Goal: Use online tool/utility: Utilize a website feature to perform a specific function

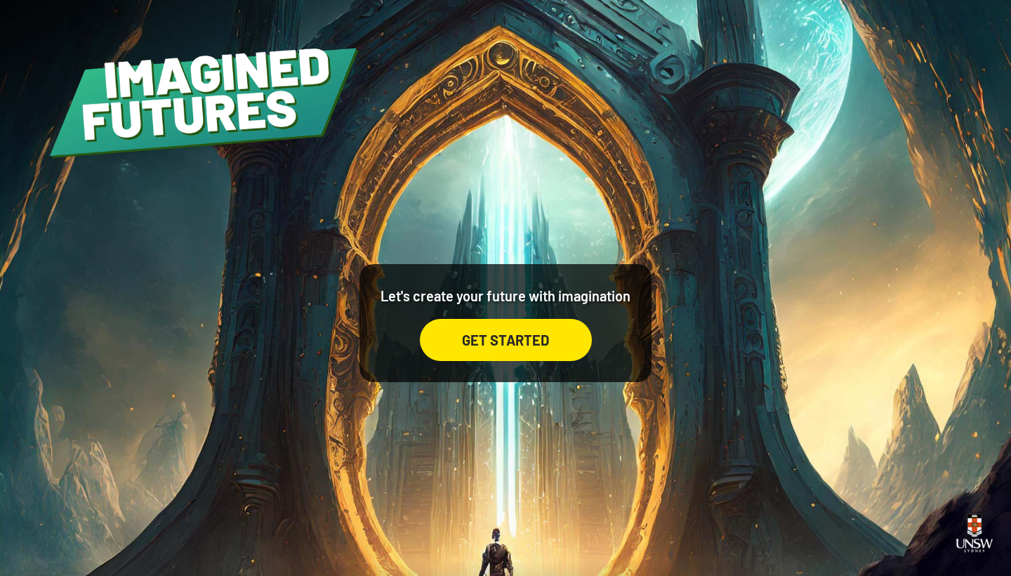
click at [494, 360] on div "GET STARTED" at bounding box center [506, 340] width 172 height 42
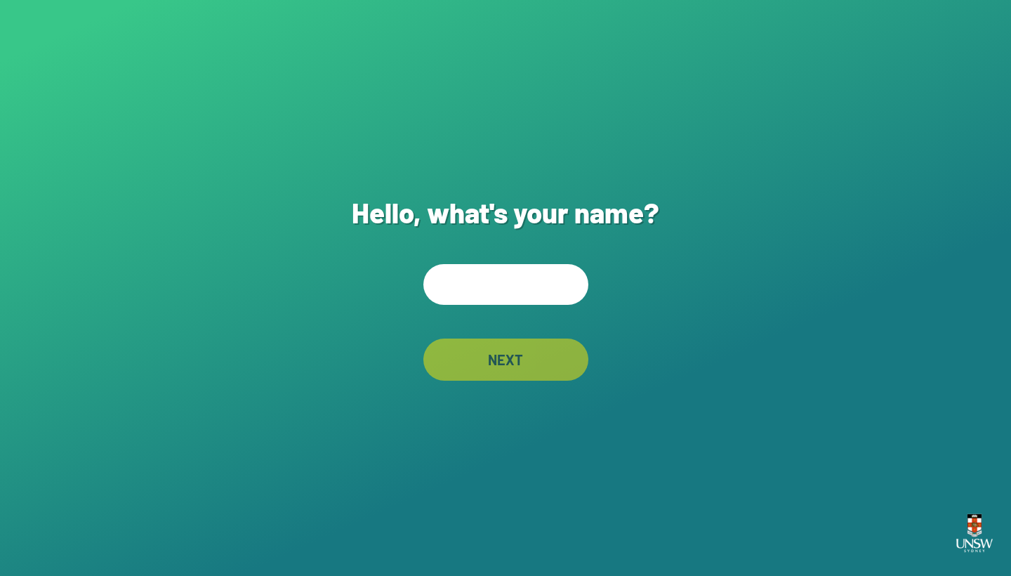
click at [502, 287] on input "text" at bounding box center [506, 284] width 165 height 41
type input "**********"
click at [521, 366] on div "NEXT" at bounding box center [506, 360] width 165 height 42
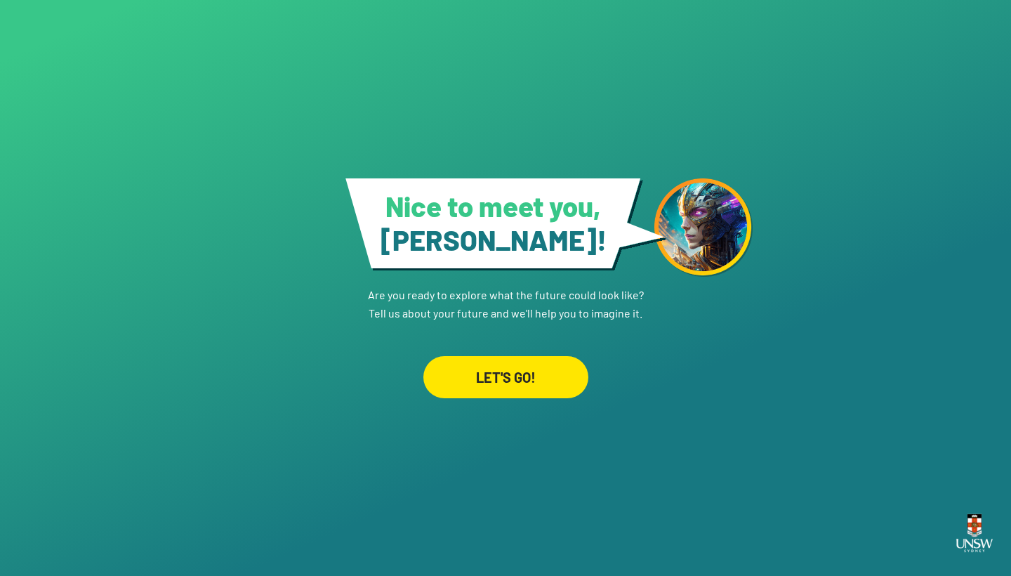
click at [464, 365] on div "LET'S GO!" at bounding box center [506, 377] width 165 height 42
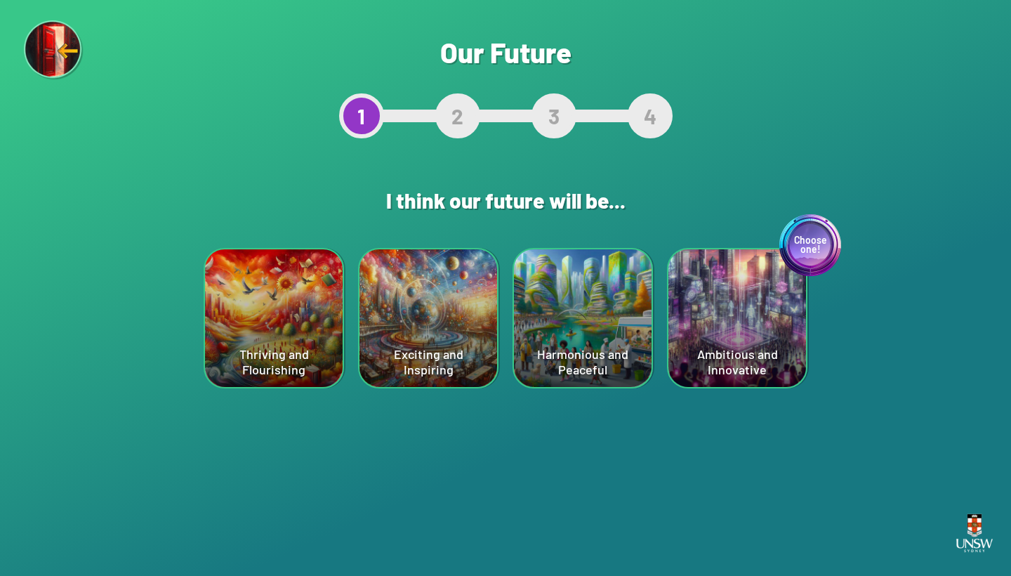
click at [610, 367] on div "Harmonious and Peaceful" at bounding box center [583, 318] width 138 height 138
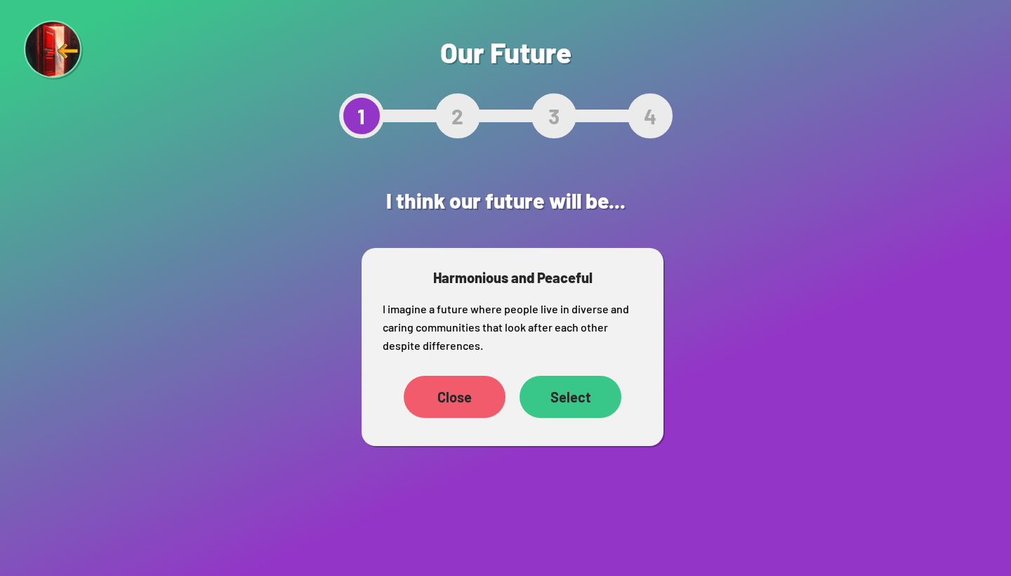
click at [605, 380] on div "Select" at bounding box center [571, 397] width 102 height 42
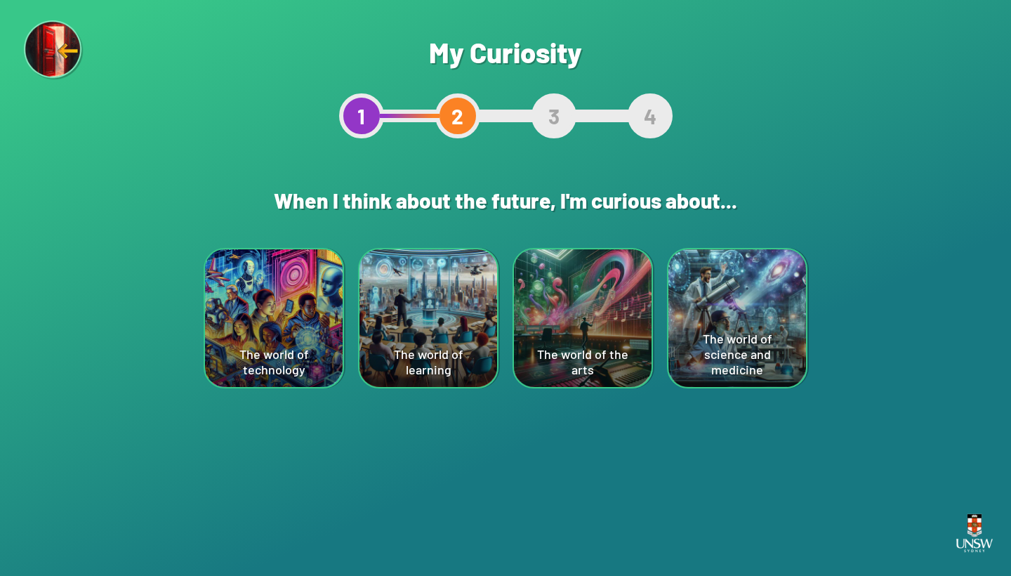
click at [770, 320] on div "The world of science and medicine" at bounding box center [738, 318] width 138 height 138
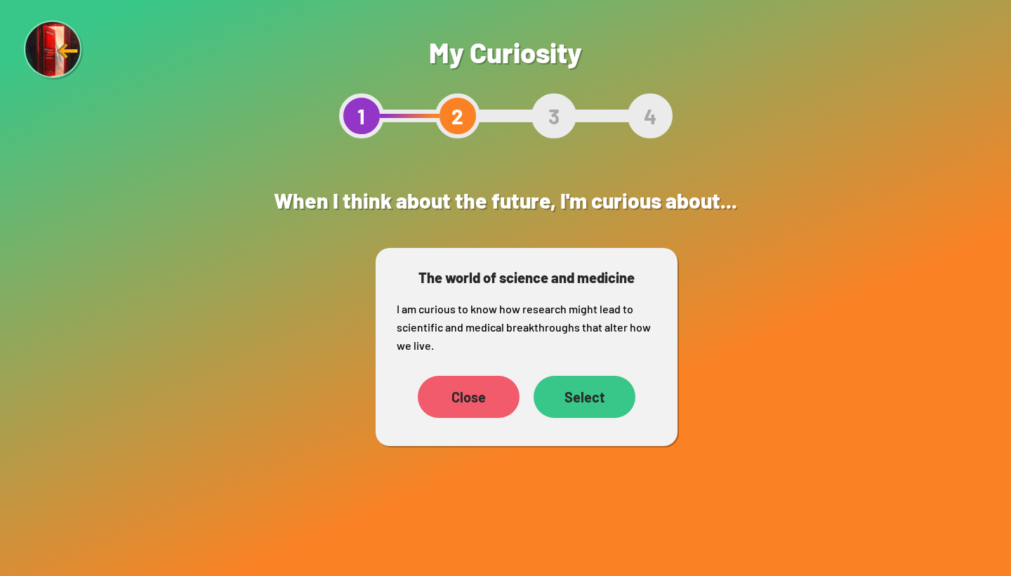
click at [612, 393] on div "Select" at bounding box center [585, 397] width 102 height 42
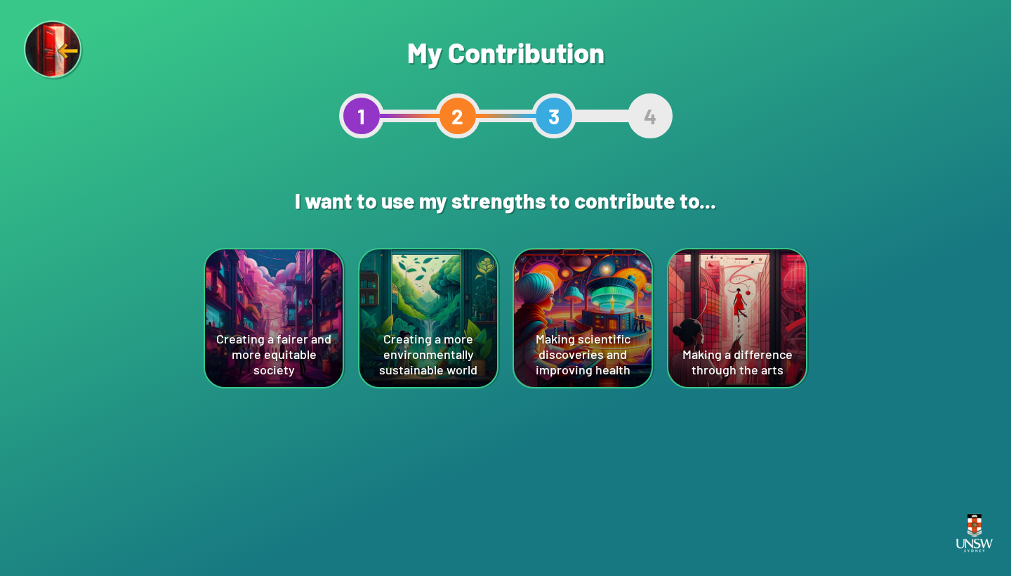
click at [572, 353] on div "Making scientific discoveries and improving health" at bounding box center [583, 318] width 138 height 138
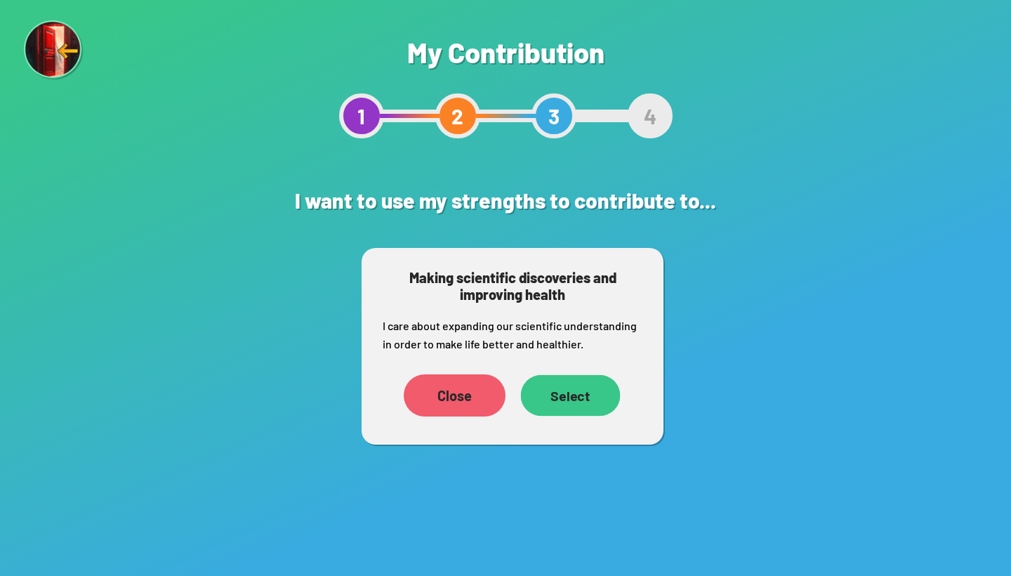
click at [557, 381] on div "Select" at bounding box center [571, 395] width 100 height 41
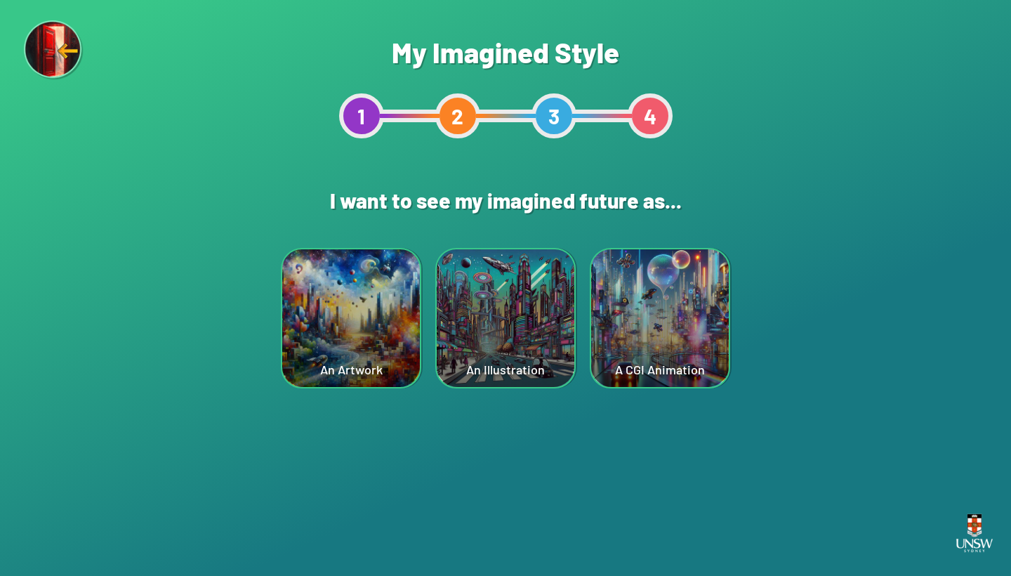
click at [620, 357] on div "A CGI Animation" at bounding box center [660, 318] width 138 height 138
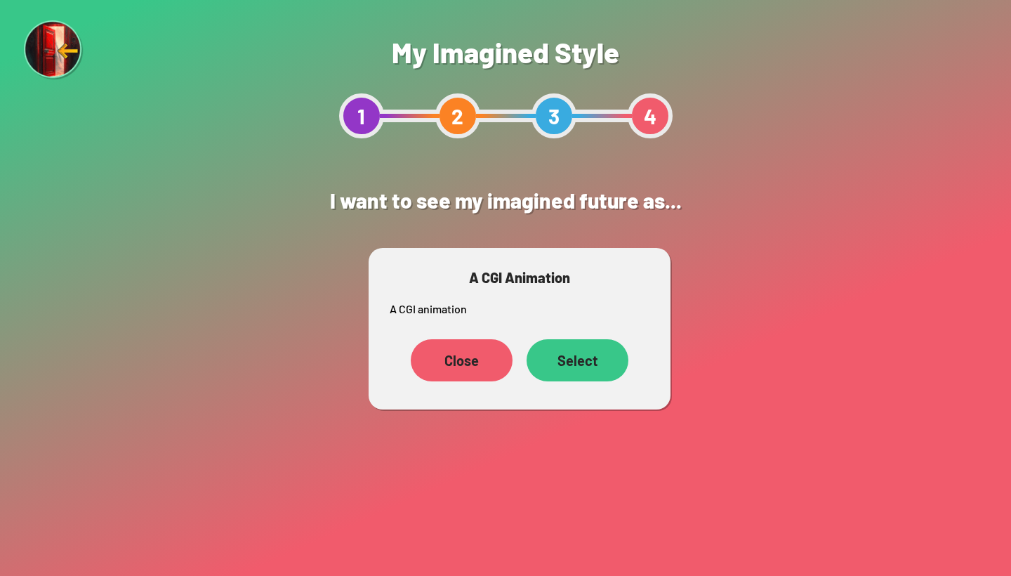
click at [620, 357] on div "Select" at bounding box center [578, 360] width 102 height 42
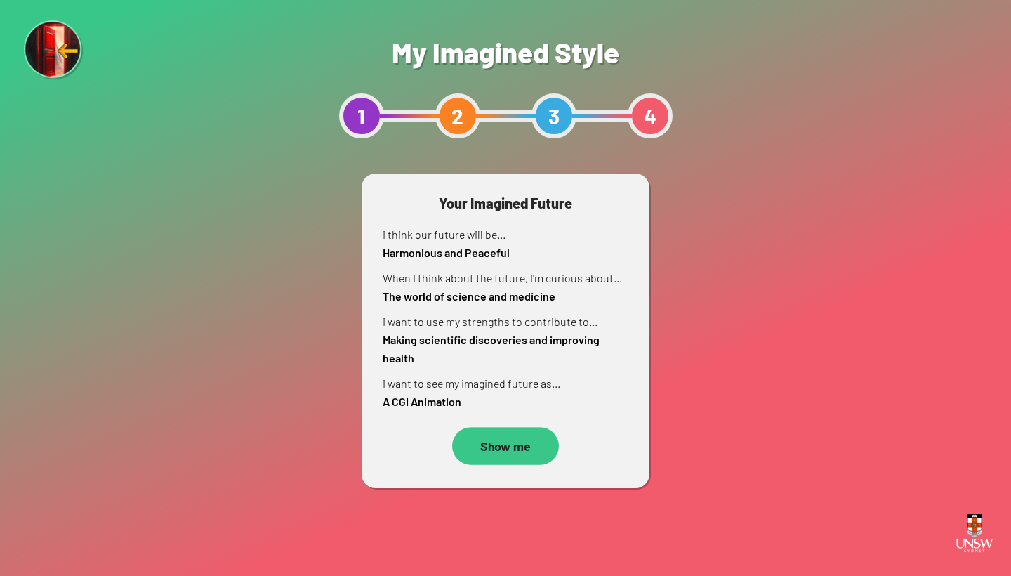
click at [517, 425] on link "Show me" at bounding box center [506, 446] width 246 height 42
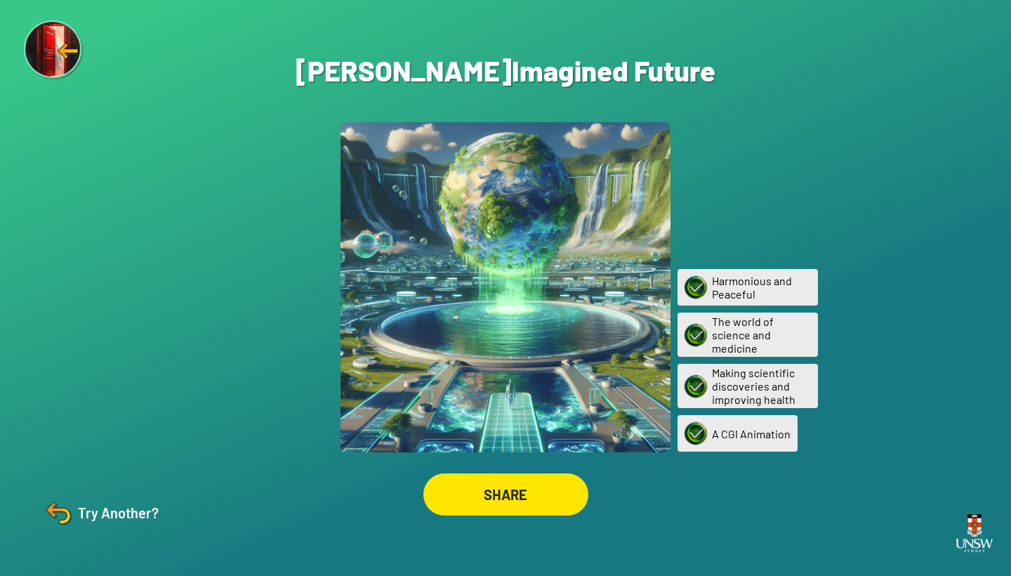
click at [517, 425] on div at bounding box center [506, 287] width 330 height 330
click at [64, 524] on img at bounding box center [58, 513] width 34 height 34
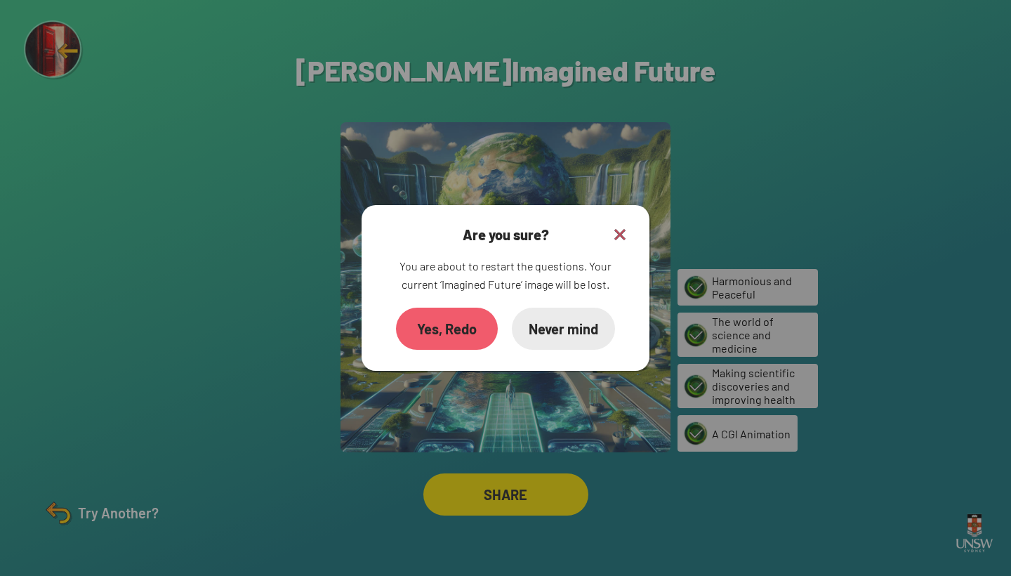
click at [470, 336] on div "Yes, Redo" at bounding box center [447, 329] width 102 height 42
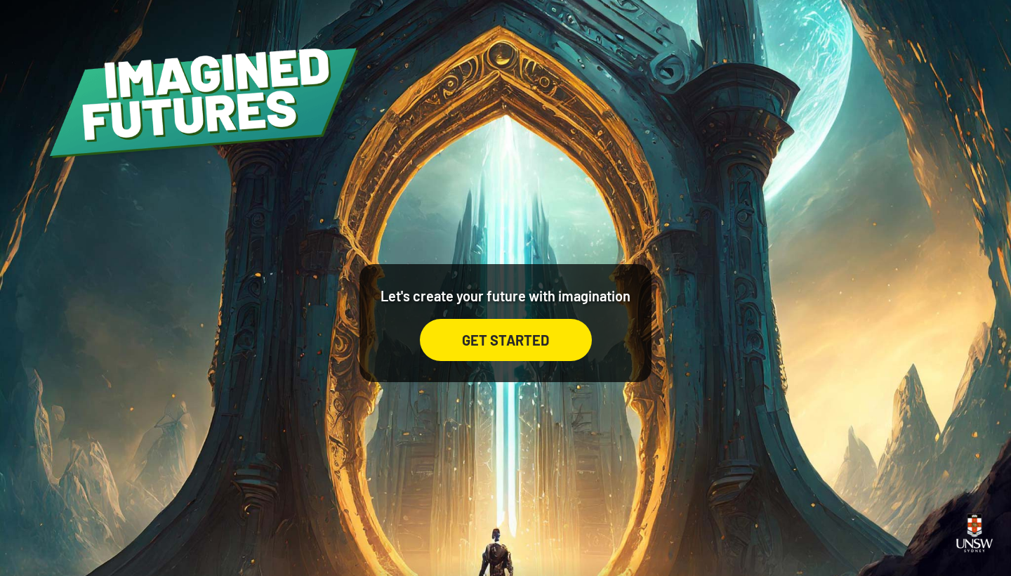
click at [479, 339] on div "GET STARTED" at bounding box center [506, 340] width 172 height 42
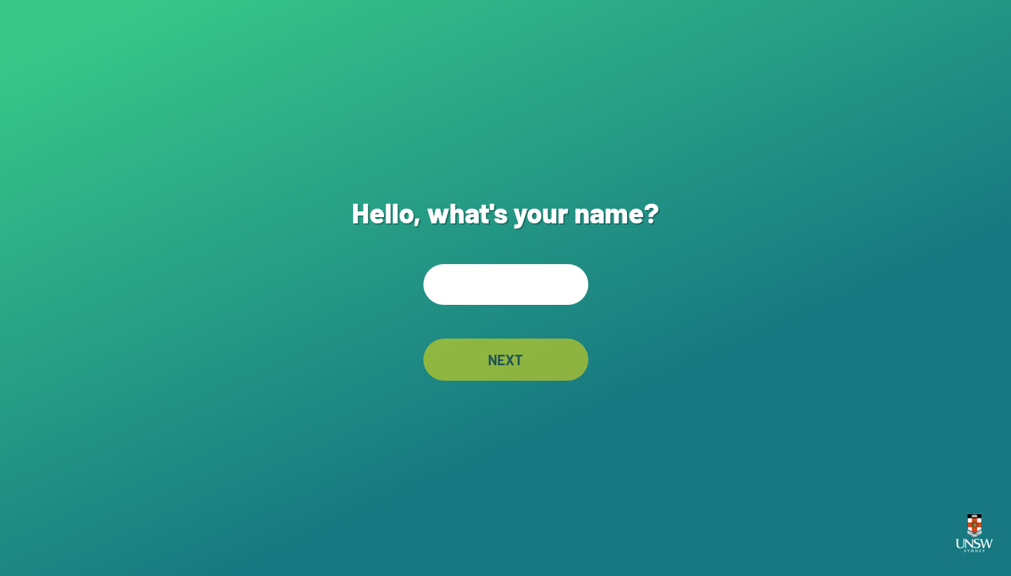
click at [494, 308] on div "Hello, what's your name? NEXT" at bounding box center [505, 288] width 1011 height 576
click at [458, 278] on input "text" at bounding box center [506, 284] width 165 height 41
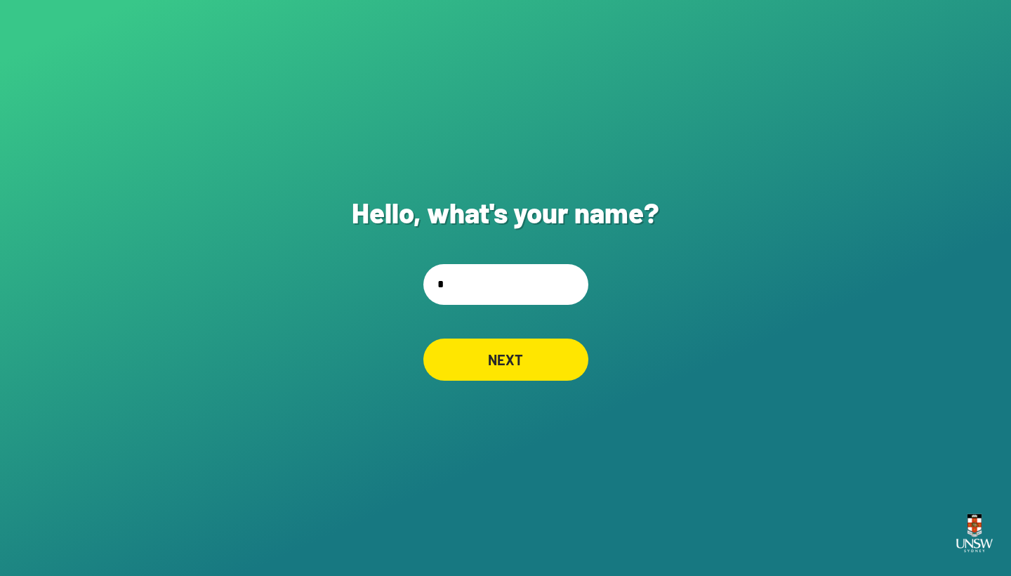
type input "*"
click at [488, 352] on div "NEXT" at bounding box center [506, 360] width 165 height 42
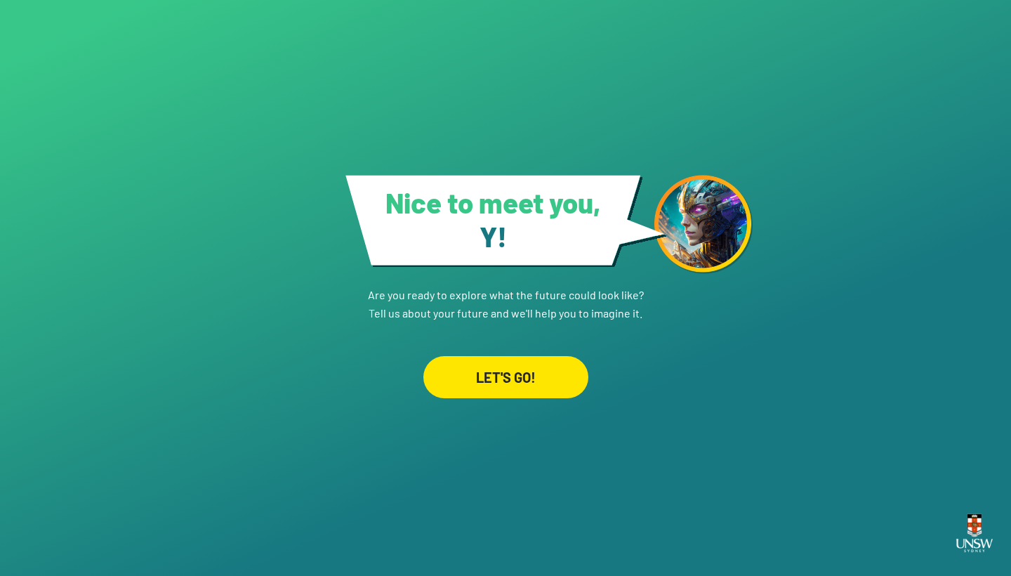
click at [490, 363] on div "LET'S GO!" at bounding box center [506, 377] width 165 height 42
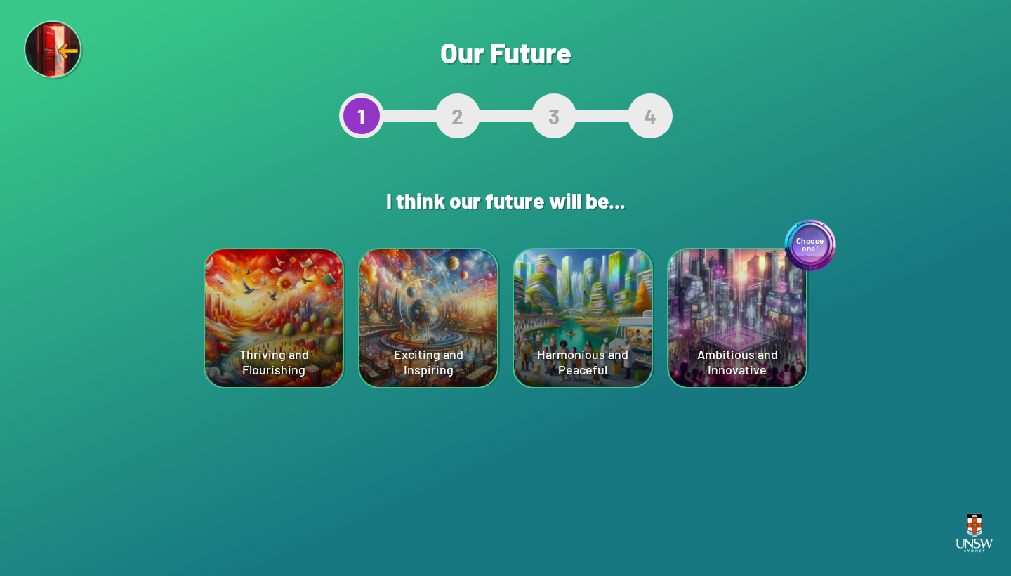
click at [574, 308] on div "Harmonious and Peaceful" at bounding box center [583, 318] width 138 height 138
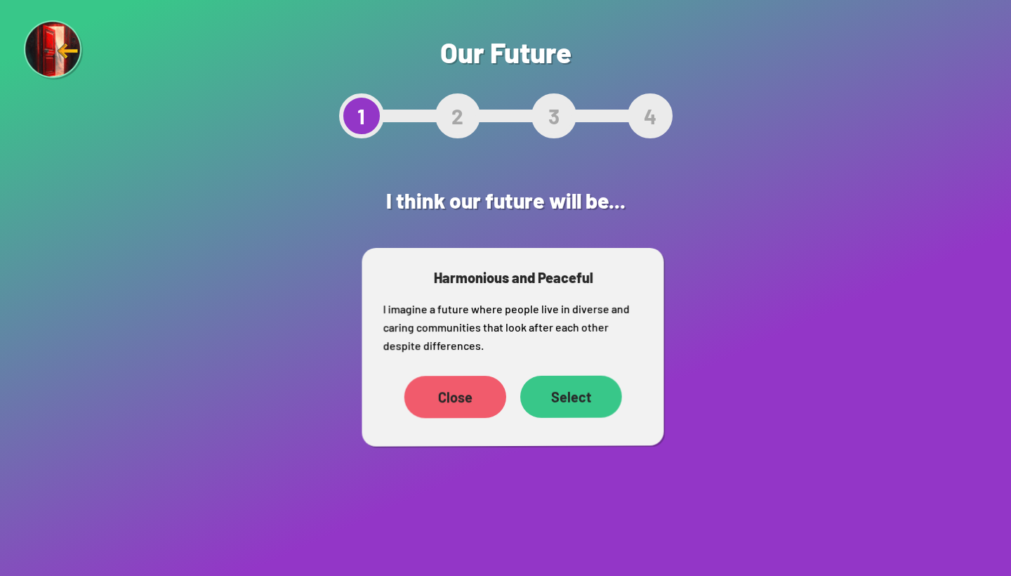
click at [551, 404] on div "Select" at bounding box center [571, 397] width 102 height 42
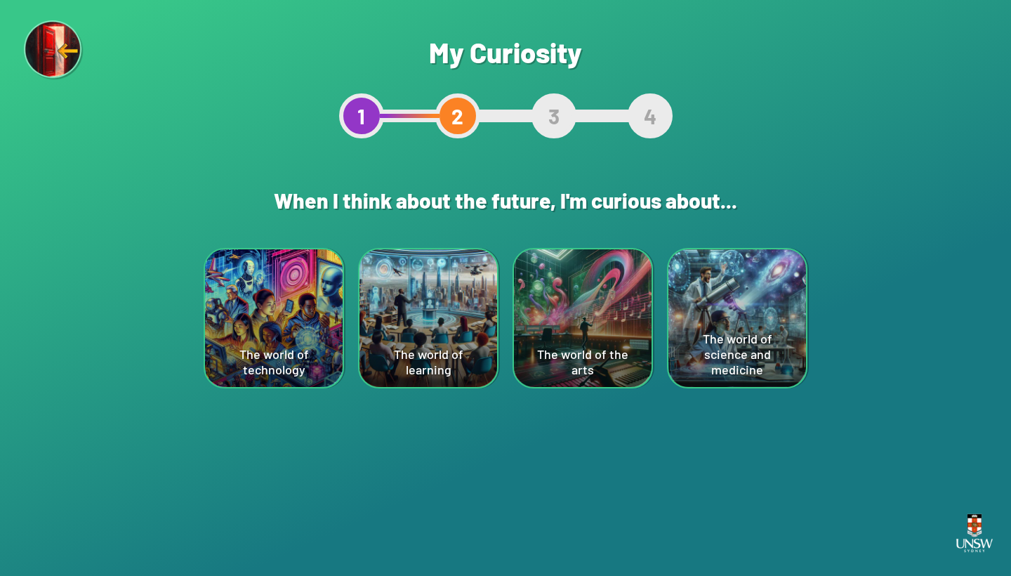
click at [722, 330] on div "The world of science and medicine" at bounding box center [738, 318] width 138 height 138
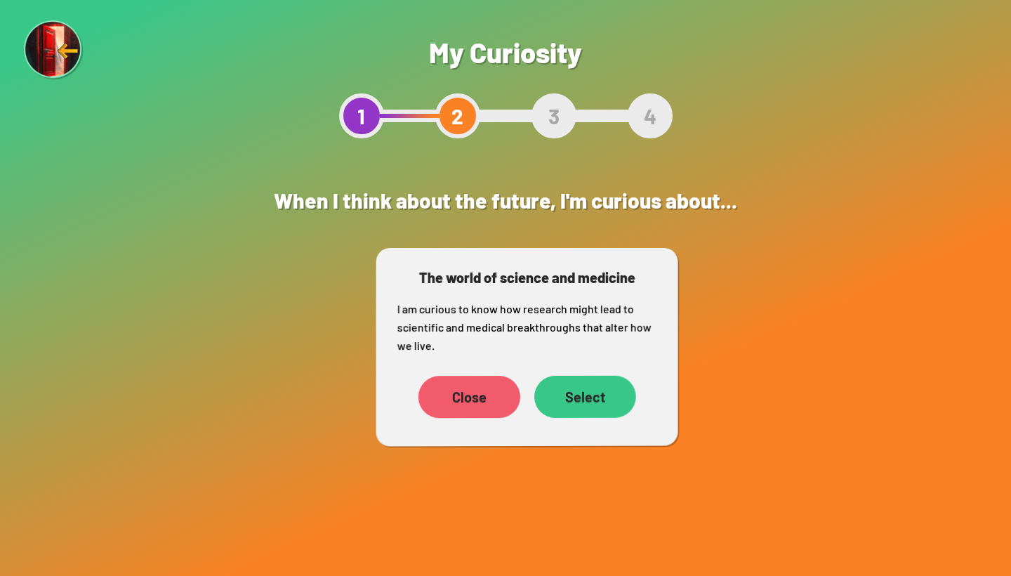
click at [577, 388] on div "Select" at bounding box center [585, 397] width 102 height 42
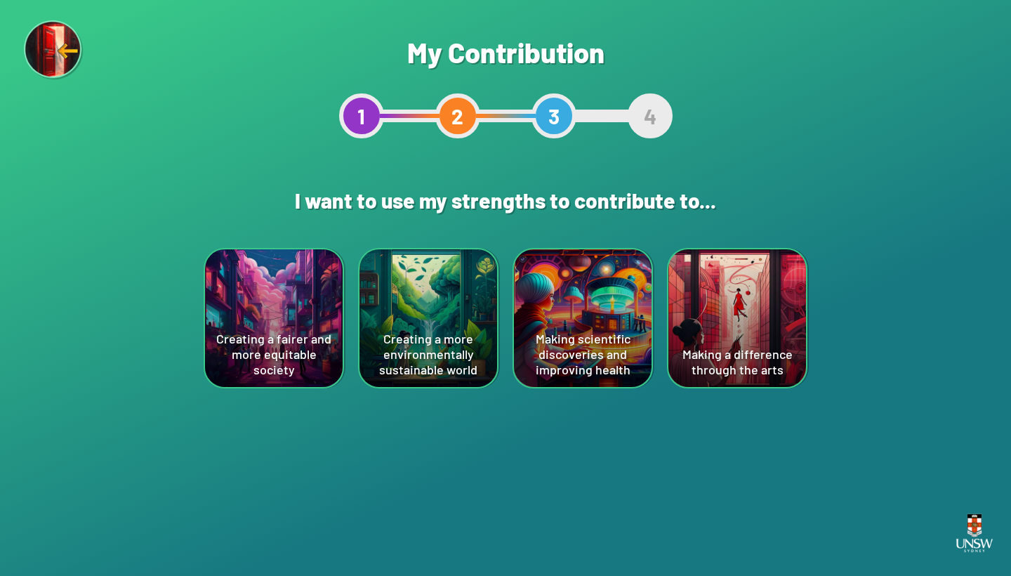
click at [284, 282] on div "Creating a fairer and more equitable society" at bounding box center [274, 318] width 138 height 138
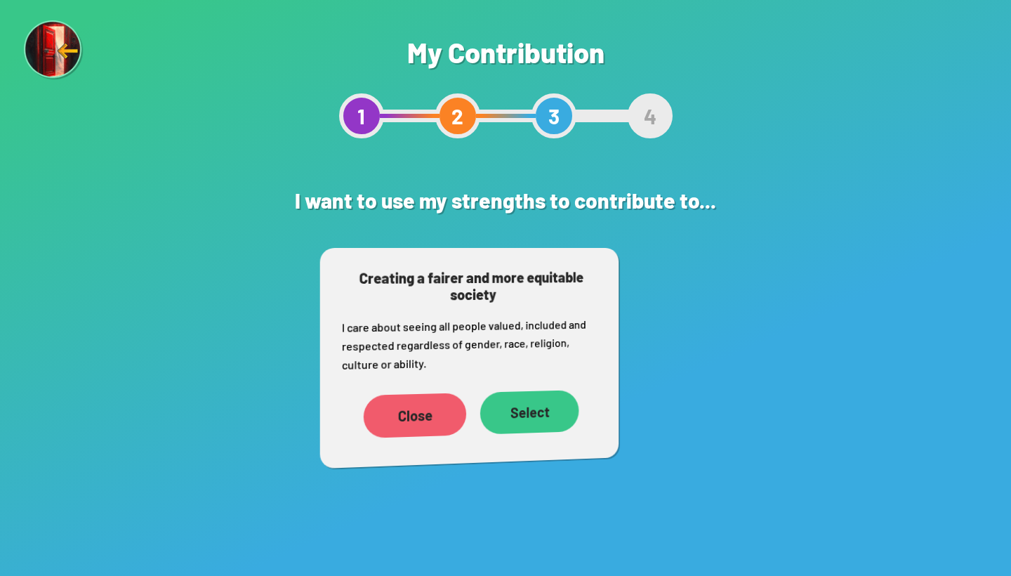
click at [348, 314] on div "Creating a fairer and more equitable society I care about seeing all people val…" at bounding box center [469, 358] width 298 height 221
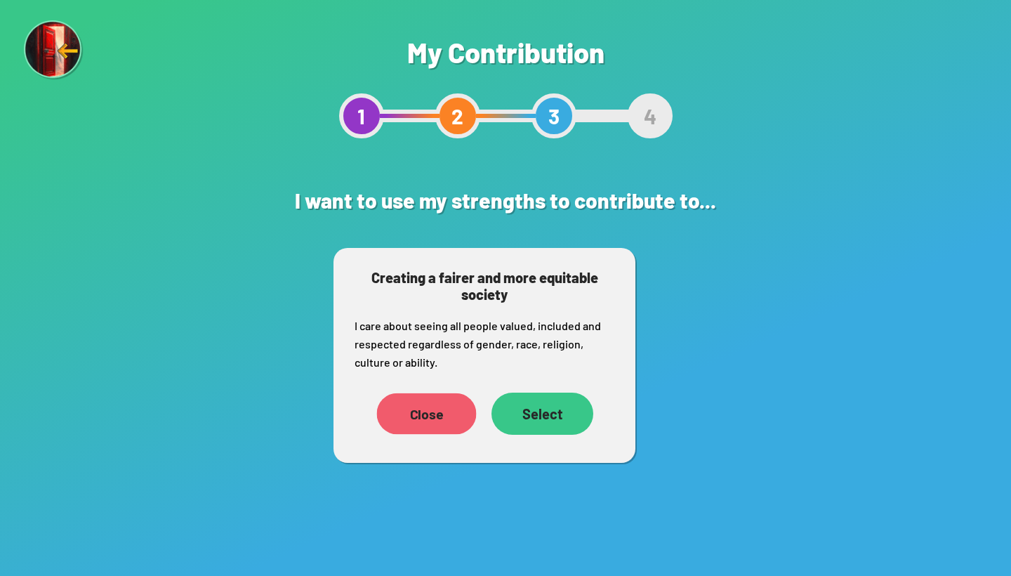
click at [421, 400] on div "Close" at bounding box center [427, 413] width 100 height 41
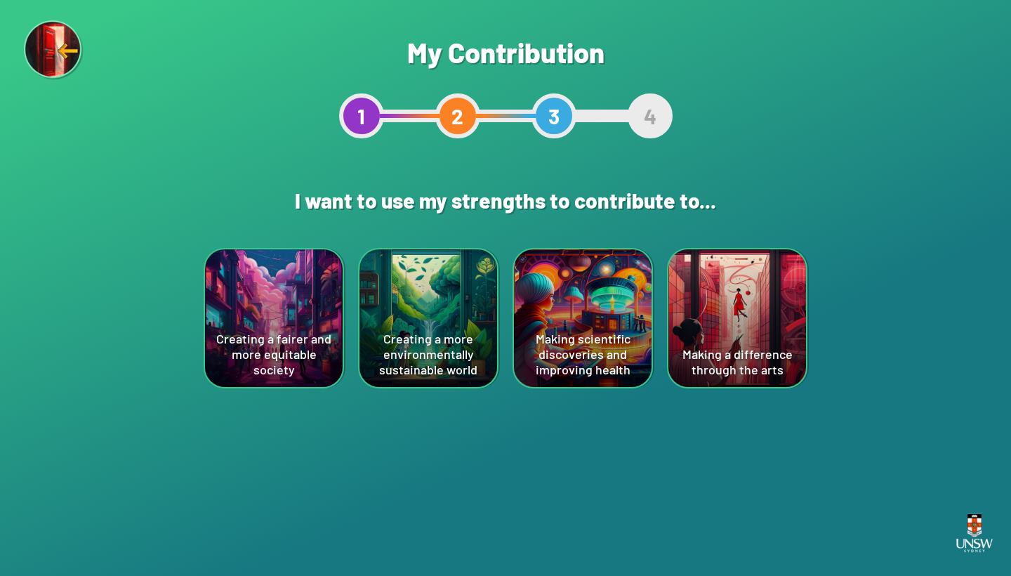
click at [36, 68] on img at bounding box center [54, 50] width 60 height 60
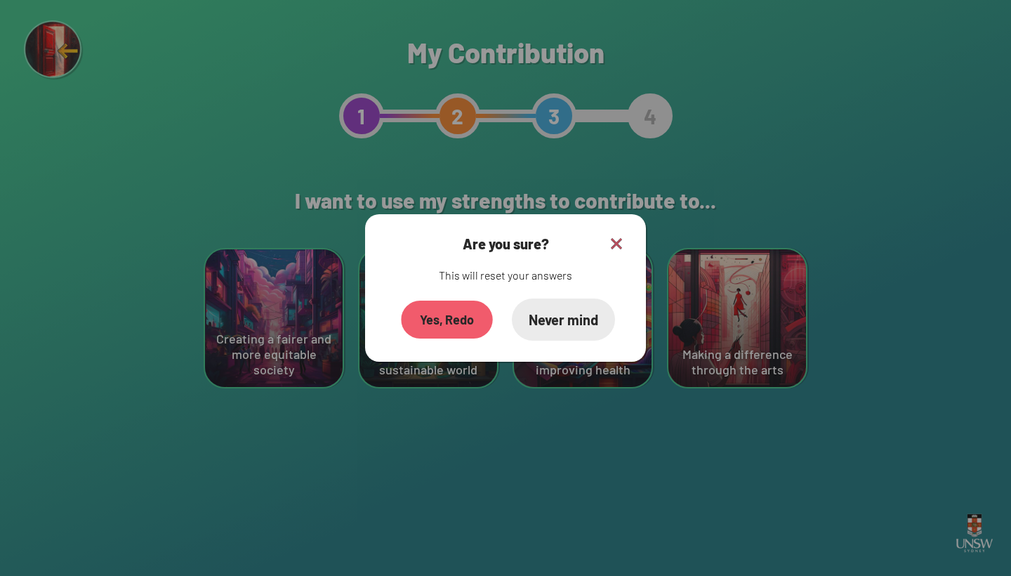
click at [444, 308] on div "Yes, Redo" at bounding box center [447, 320] width 92 height 38
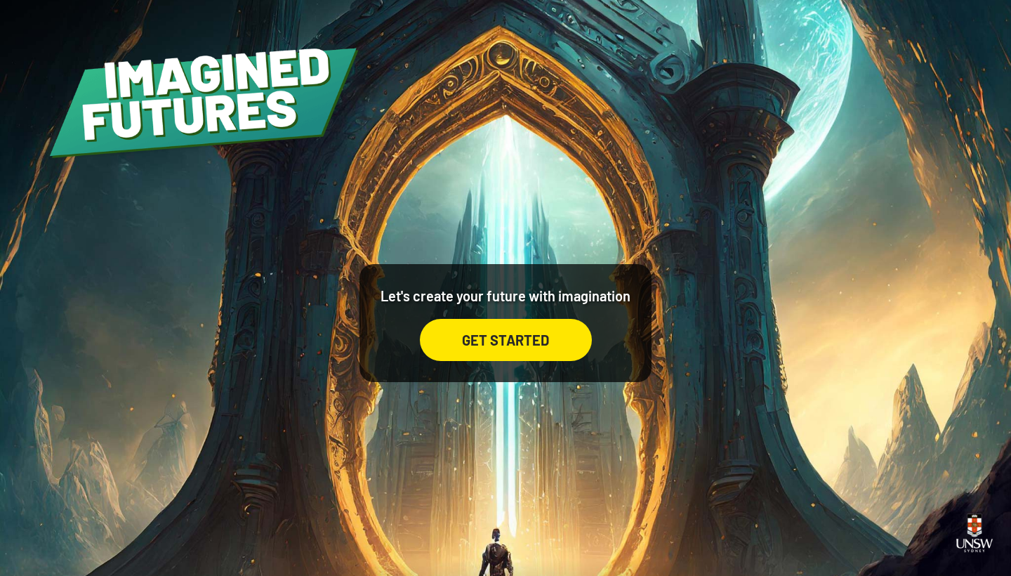
click at [475, 369] on div "Let's create your future with imagination GET STARTED" at bounding box center [506, 323] width 292 height 118
click at [454, 290] on div "GET STARTED" at bounding box center [506, 323] width 172 height 76
